Goal: Use online tool/utility: Utilize a website feature to perform a specific function

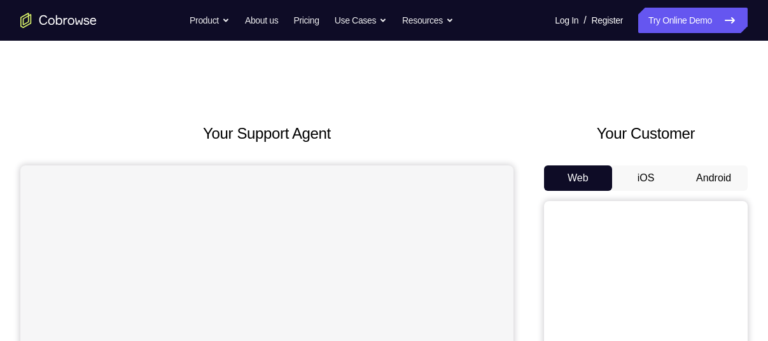
click at [718, 175] on button "Android" at bounding box center [714, 178] width 68 height 25
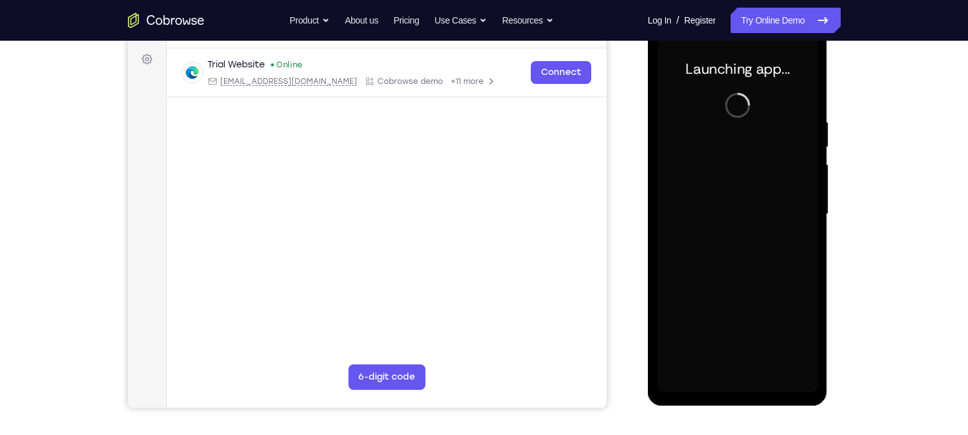
scroll to position [174, 0]
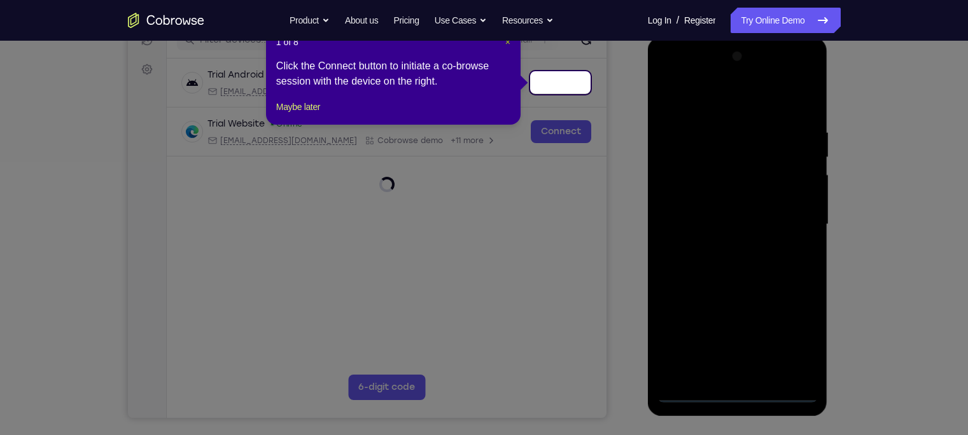
click at [509, 42] on span "×" at bounding box center [507, 42] width 5 height 10
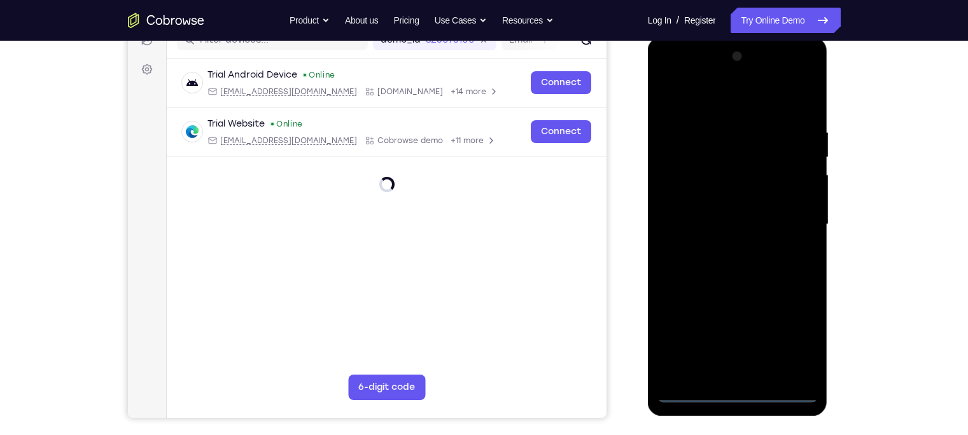
click at [738, 341] on div at bounding box center [738, 224] width 160 height 357
click at [768, 336] on div at bounding box center [738, 224] width 160 height 357
click at [667, 74] on div at bounding box center [738, 224] width 160 height 357
click at [768, 215] on div at bounding box center [738, 224] width 160 height 357
click at [751, 341] on div at bounding box center [738, 224] width 160 height 357
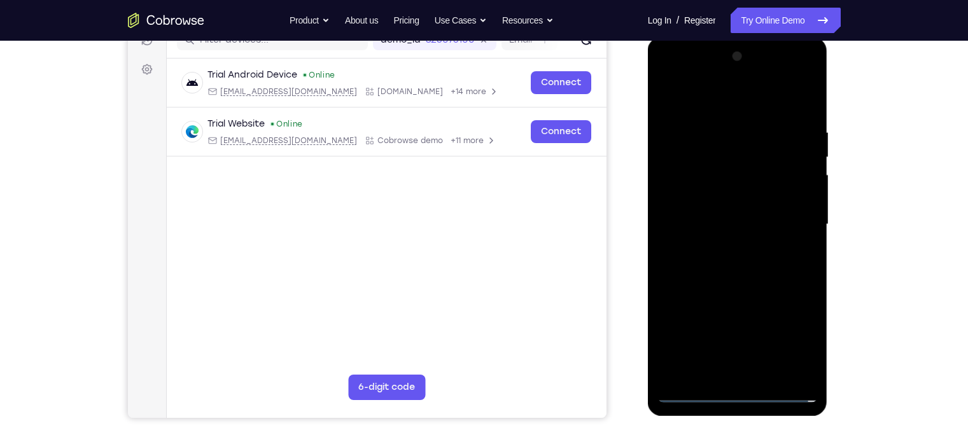
click at [745, 212] on div at bounding box center [738, 224] width 160 height 357
click at [745, 203] on div at bounding box center [738, 224] width 160 height 357
click at [732, 225] on div at bounding box center [738, 224] width 160 height 357
click at [747, 264] on div at bounding box center [738, 224] width 160 height 357
click at [766, 271] on div at bounding box center [738, 224] width 160 height 357
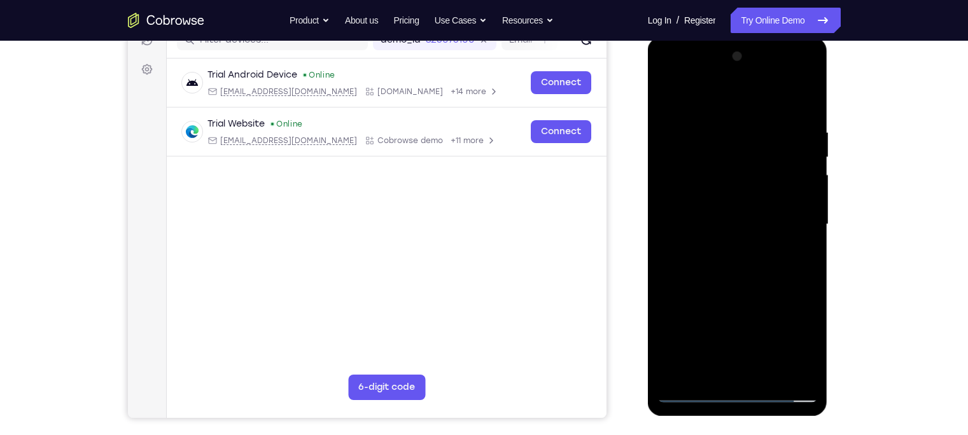
click at [716, 132] on div at bounding box center [738, 224] width 160 height 357
click at [768, 228] on div at bounding box center [738, 224] width 160 height 357
click at [768, 97] on div at bounding box center [738, 224] width 160 height 357
click at [768, 168] on div at bounding box center [738, 226] width 180 height 379
click at [768, 218] on div at bounding box center [738, 224] width 160 height 357
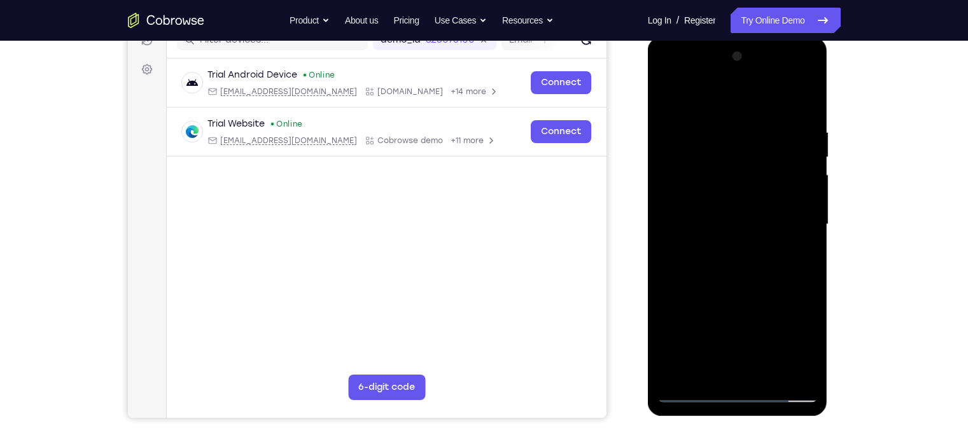
click at [768, 223] on div at bounding box center [738, 224] width 160 height 357
click at [768, 103] on div at bounding box center [738, 224] width 160 height 357
drag, startPoint x: 800, startPoint y: 132, endPoint x: 676, endPoint y: 129, distance: 124.2
click at [676, 129] on div at bounding box center [738, 224] width 160 height 357
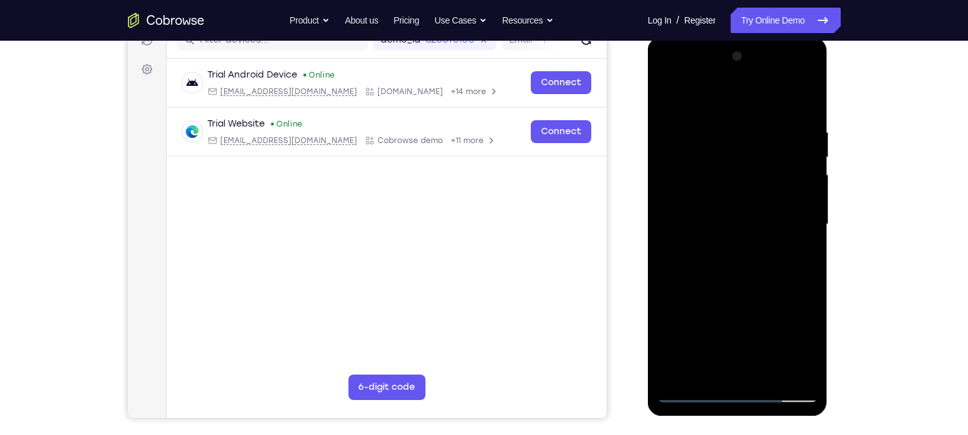
drag, startPoint x: 777, startPoint y: 124, endPoint x: 672, endPoint y: 132, distance: 104.7
click at [672, 132] on div at bounding box center [738, 224] width 160 height 357
click at [768, 127] on div at bounding box center [738, 224] width 160 height 357
click at [768, 225] on div at bounding box center [738, 224] width 160 height 357
click at [768, 95] on div at bounding box center [738, 224] width 160 height 357
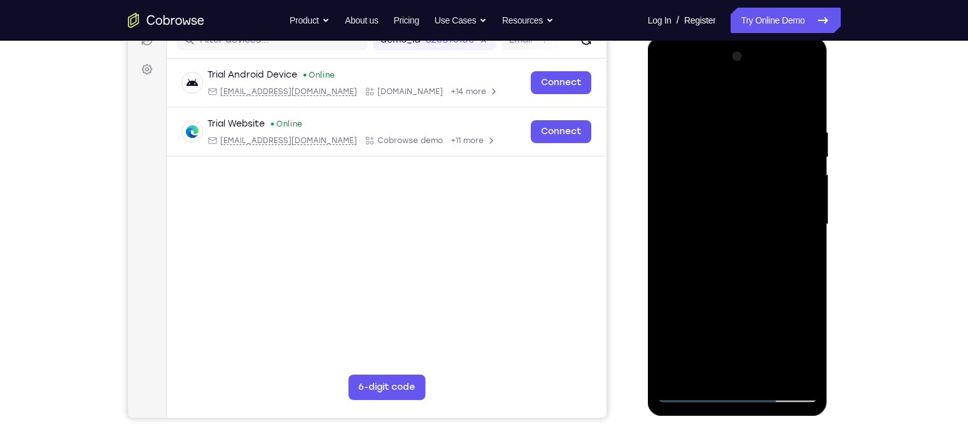
drag, startPoint x: 789, startPoint y: 124, endPoint x: 677, endPoint y: 141, distance: 113.5
click at [677, 141] on div at bounding box center [738, 224] width 160 height 357
drag, startPoint x: 773, startPoint y: 288, endPoint x: 740, endPoint y: 177, distance: 115.8
click at [740, 177] on div at bounding box center [738, 224] width 160 height 357
click at [768, 341] on div at bounding box center [738, 224] width 160 height 357
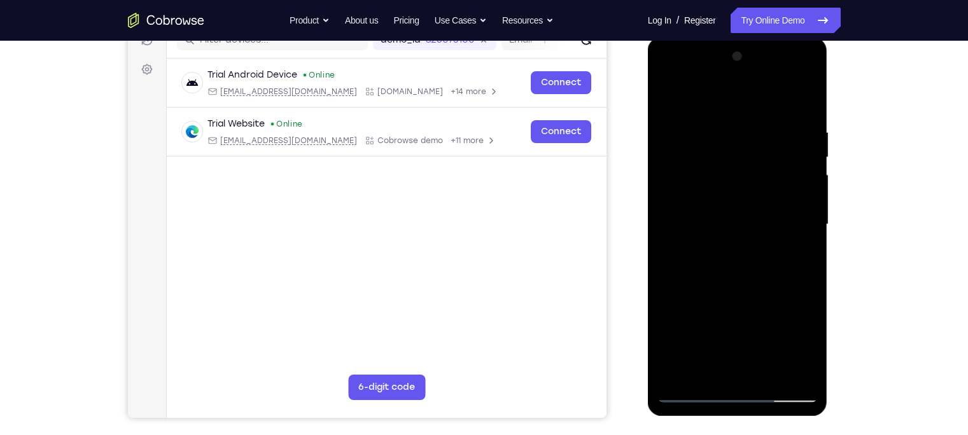
click at [764, 341] on div at bounding box center [738, 224] width 160 height 357
click at [765, 293] on div at bounding box center [738, 224] width 160 height 357
click at [733, 206] on div at bounding box center [738, 224] width 160 height 357
drag, startPoint x: 787, startPoint y: 218, endPoint x: 823, endPoint y: 371, distance: 156.1
click at [768, 341] on div at bounding box center [738, 226] width 180 height 379
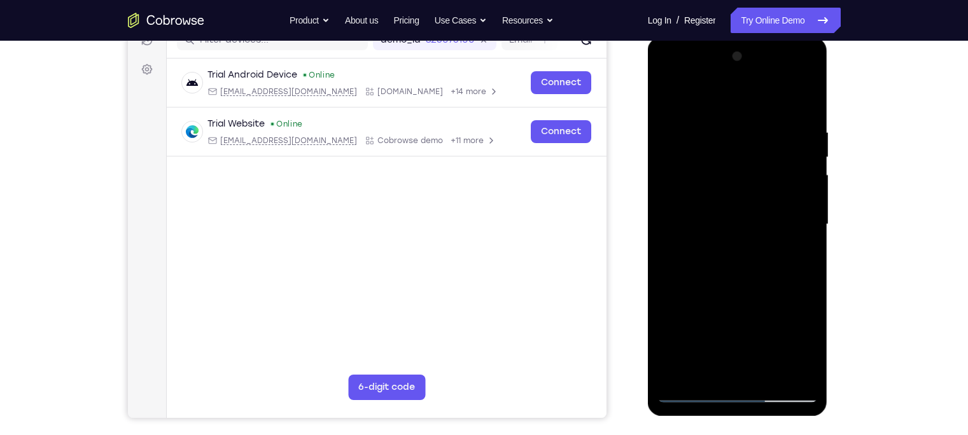
drag, startPoint x: 793, startPoint y: 257, endPoint x: 777, endPoint y: 155, distance: 102.5
click at [768, 155] on div at bounding box center [738, 224] width 160 height 357
drag, startPoint x: 792, startPoint y: 230, endPoint x: 771, endPoint y: 139, distance: 93.4
click at [768, 139] on div at bounding box center [738, 224] width 160 height 357
drag, startPoint x: 773, startPoint y: 243, endPoint x: 756, endPoint y: 159, distance: 85.9
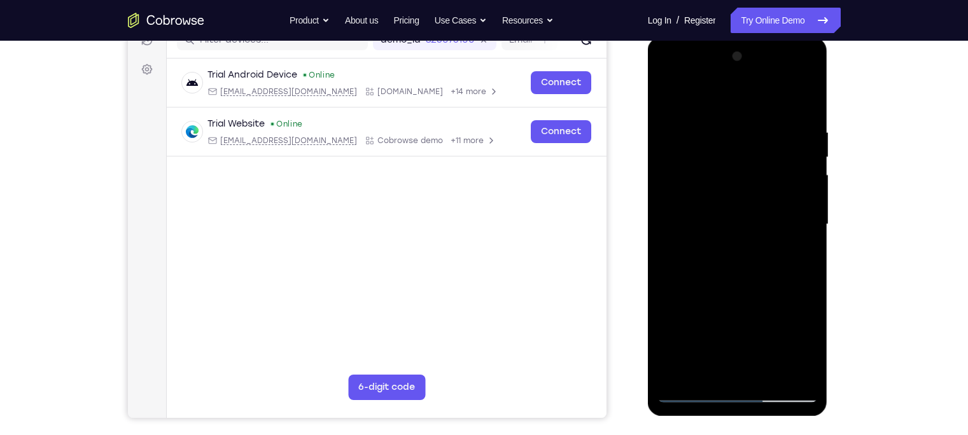
click at [756, 159] on div at bounding box center [738, 224] width 160 height 357
drag, startPoint x: 766, startPoint y: 222, endPoint x: 731, endPoint y: 148, distance: 81.2
click at [731, 148] on div at bounding box center [738, 224] width 160 height 357
click at [710, 341] on div at bounding box center [738, 224] width 160 height 357
click at [668, 98] on div at bounding box center [738, 224] width 160 height 357
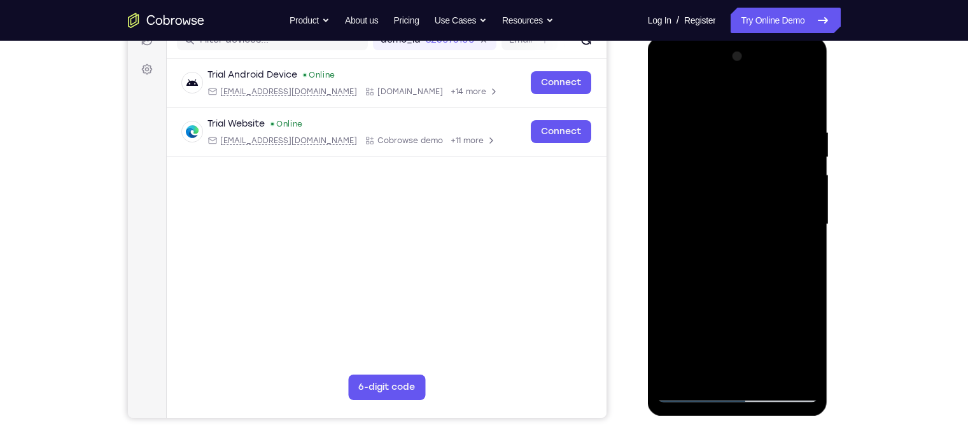
click at [670, 96] on div at bounding box center [738, 224] width 160 height 357
click at [681, 341] on div at bounding box center [738, 224] width 160 height 357
drag, startPoint x: 787, startPoint y: 132, endPoint x: 678, endPoint y: 145, distance: 109.7
click at [678, 145] on div at bounding box center [738, 224] width 160 height 357
click at [768, 127] on div at bounding box center [738, 224] width 160 height 357
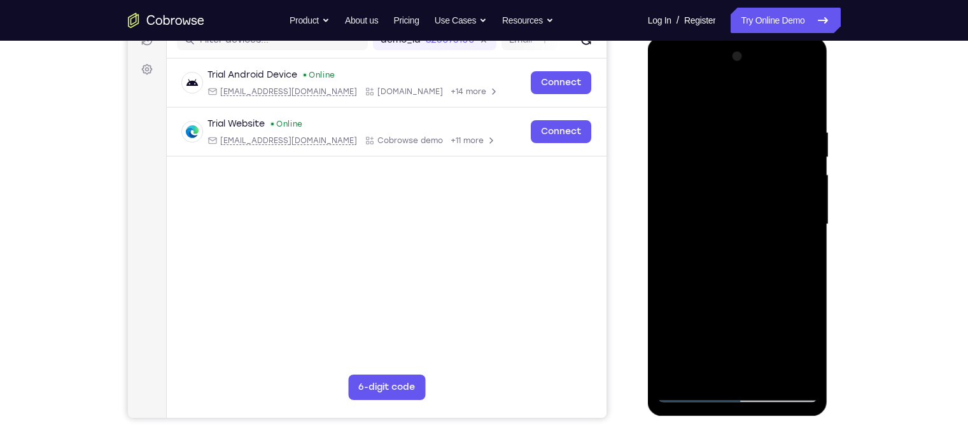
click at [711, 114] on div at bounding box center [738, 224] width 160 height 357
click at [768, 101] on div at bounding box center [738, 224] width 160 height 357
drag, startPoint x: 791, startPoint y: 125, endPoint x: 611, endPoint y: 153, distance: 182.2
click at [648, 153] on html "Online web based iOS Simulators and Android Emulators. Run iPhone, iPad, Mobile…" at bounding box center [738, 228] width 181 height 382
drag, startPoint x: 789, startPoint y: 129, endPoint x: 653, endPoint y: 132, distance: 136.9
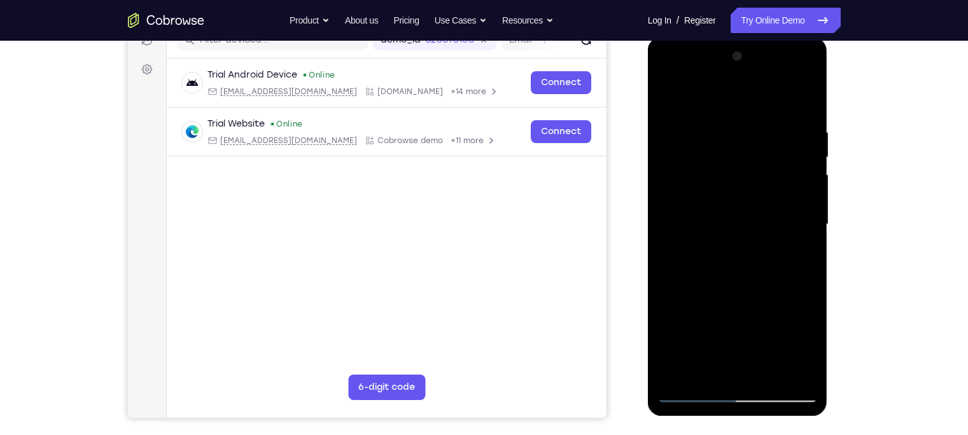
click at [653, 132] on div at bounding box center [738, 226] width 180 height 379
drag, startPoint x: 763, startPoint y: 132, endPoint x: 674, endPoint y: 139, distance: 89.4
click at [674, 139] on div at bounding box center [738, 224] width 160 height 357
click at [723, 126] on div at bounding box center [738, 224] width 160 height 357
click at [768, 101] on div at bounding box center [738, 224] width 160 height 357
